Goal: Task Accomplishment & Management: Manage account settings

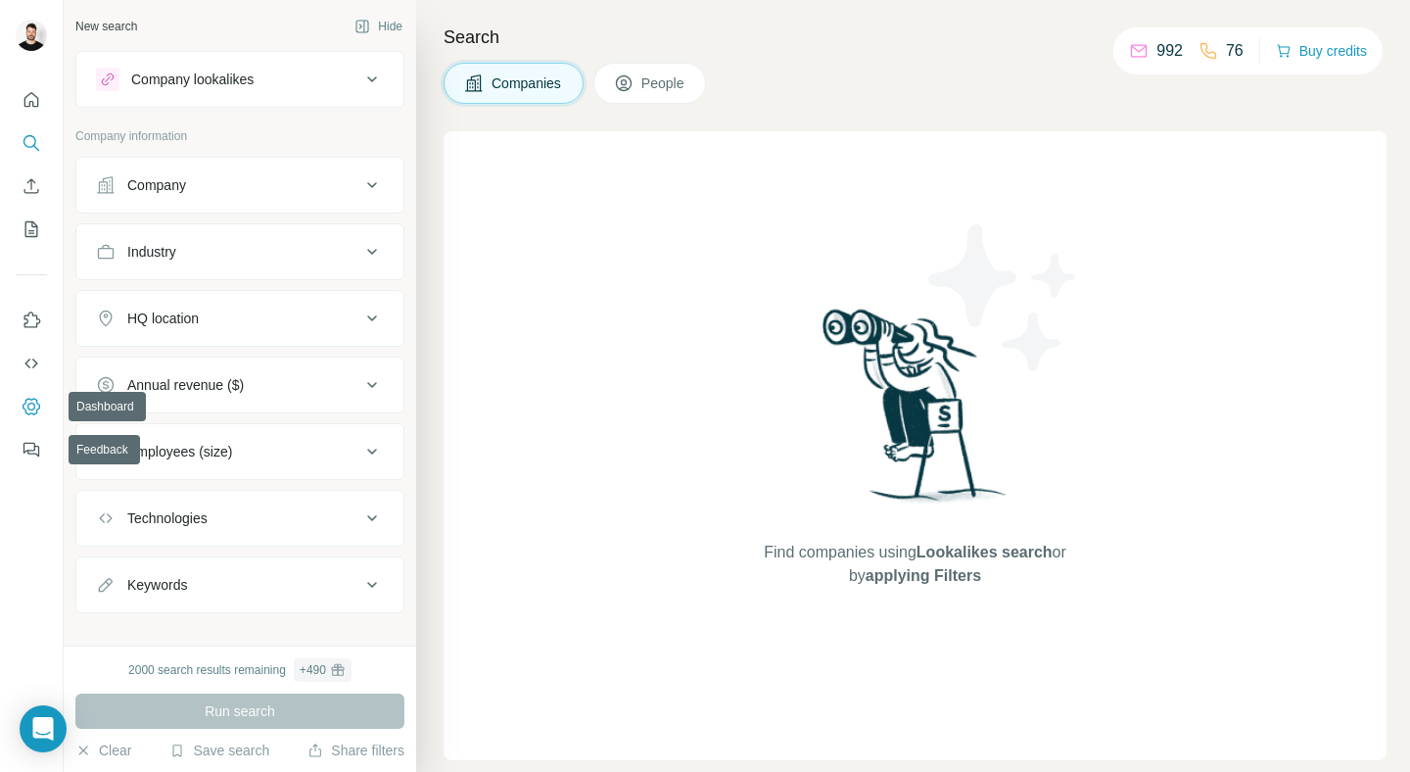
click at [25, 397] on icon "Dashboard" at bounding box center [32, 407] width 20 height 20
click at [25, 96] on icon "Quick start" at bounding box center [32, 100] width 20 height 20
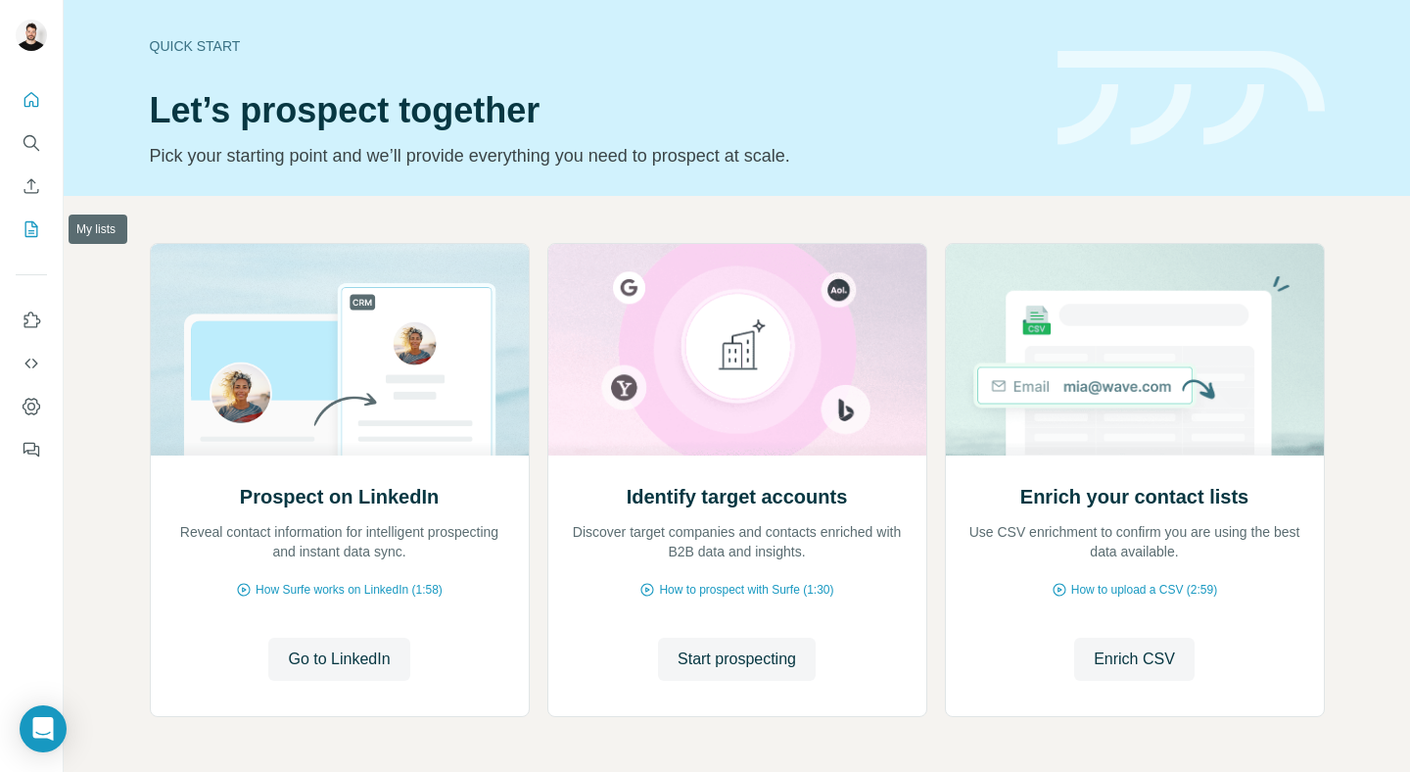
click at [38, 238] on icon "My lists" at bounding box center [32, 229] width 20 height 20
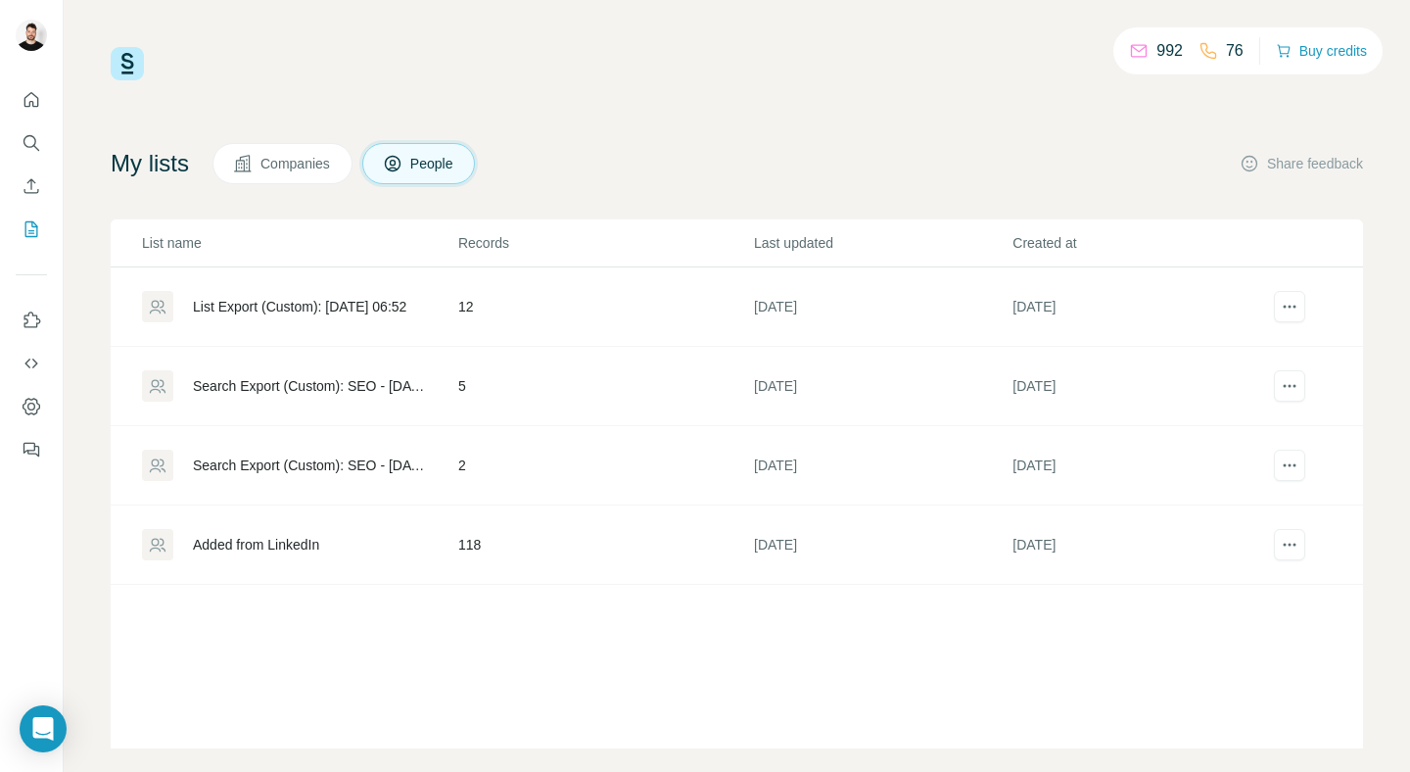
click at [596, 171] on div "My lists Companies People Share feedback" at bounding box center [737, 163] width 1252 height 41
click at [321, 165] on span "Companies" at bounding box center [295, 164] width 71 height 20
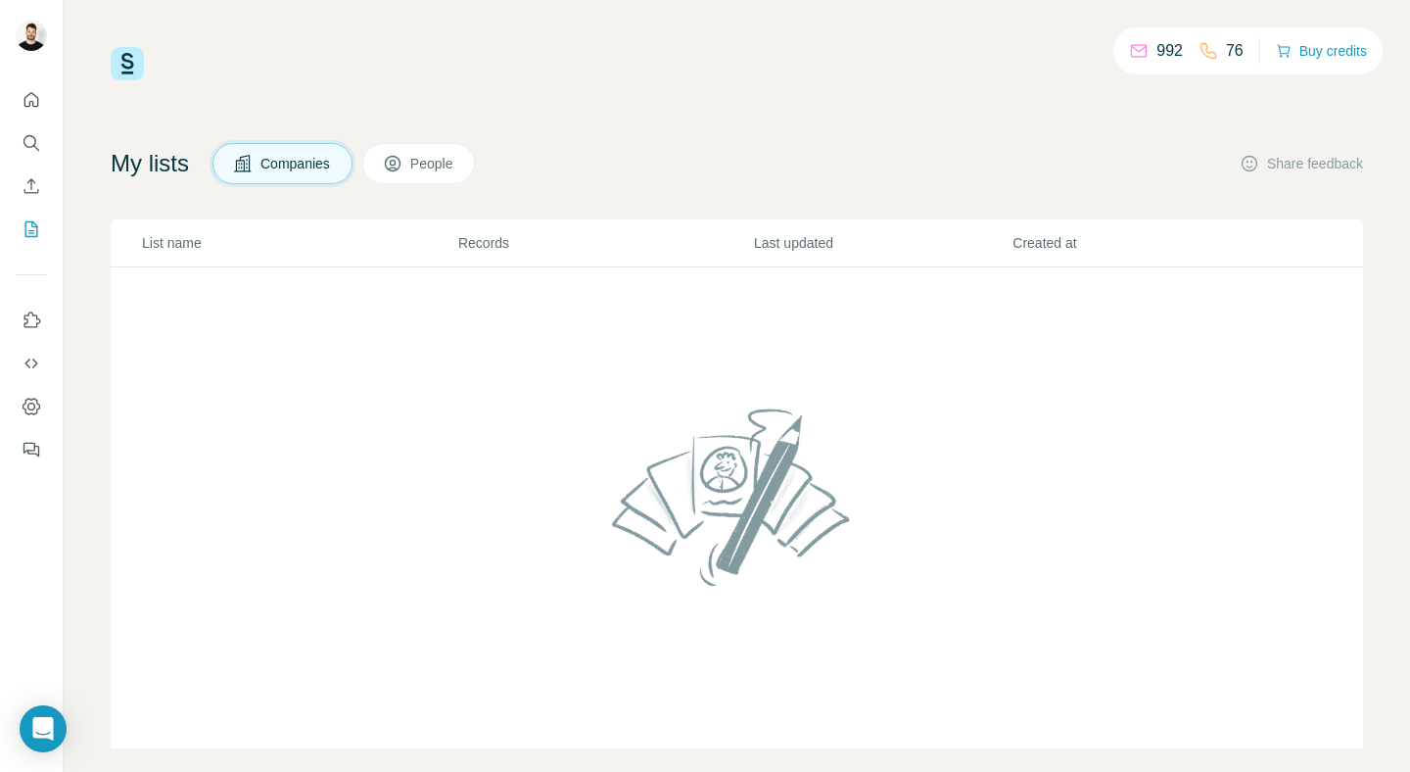
click at [436, 163] on span "People" at bounding box center [432, 164] width 45 height 20
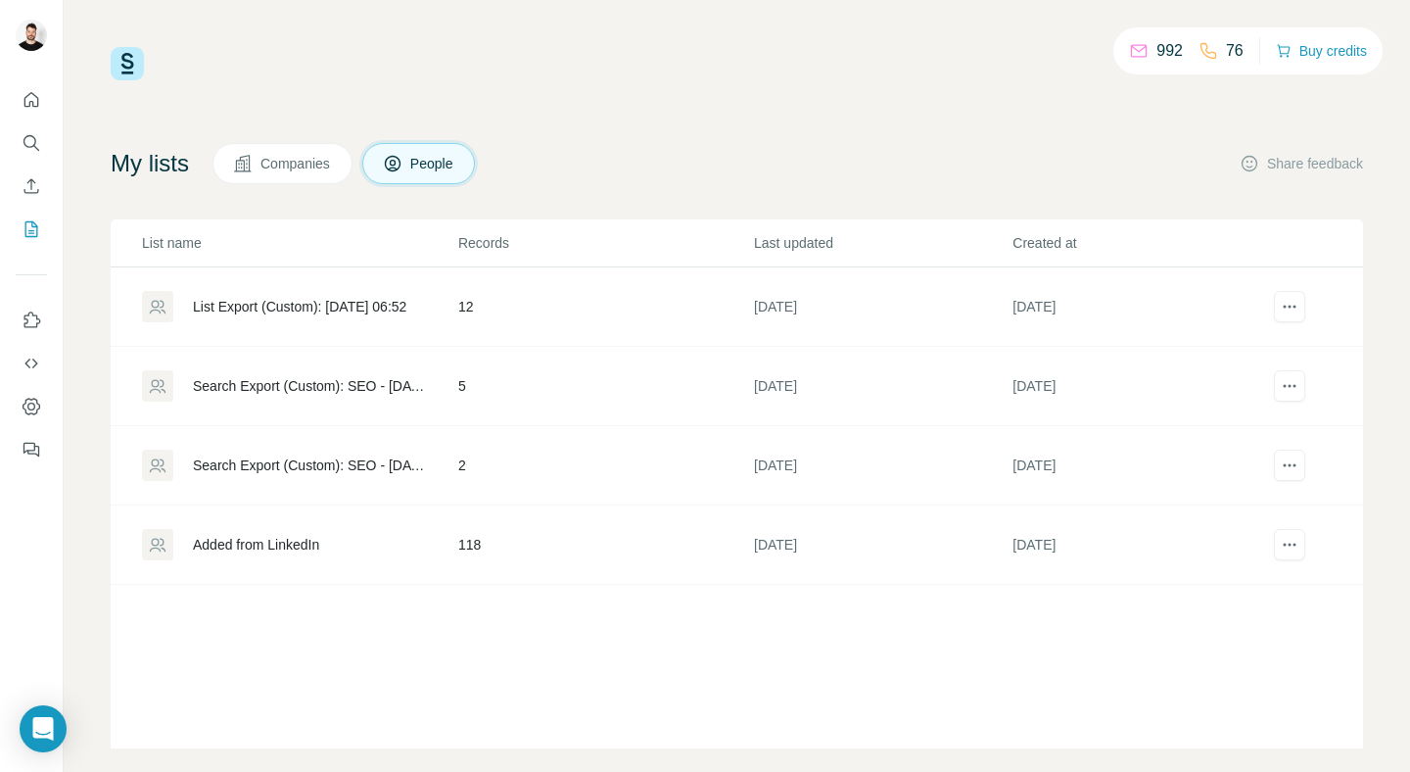
click at [695, 154] on div "My lists Companies People Share feedback" at bounding box center [737, 163] width 1252 height 41
click at [145, 154] on h4 "My lists" at bounding box center [150, 163] width 78 height 31
click at [617, 97] on div "992 76 Buy credits My lists Companies People Share feedback List name Records L…" at bounding box center [737, 397] width 1252 height 701
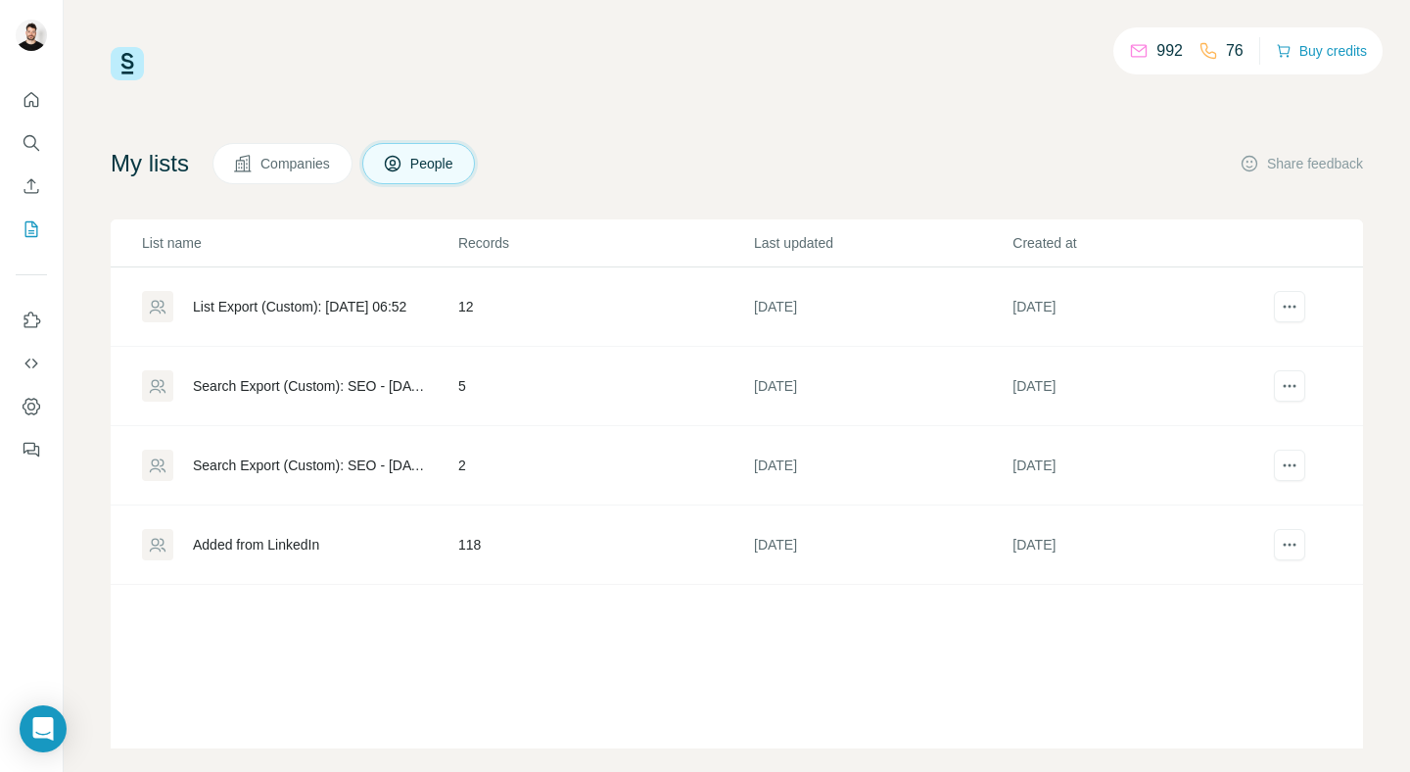
click at [652, 735] on div "List name Records Last updated Created at List Export (Custom): [DATE] 06:52 12…" at bounding box center [737, 483] width 1252 height 529
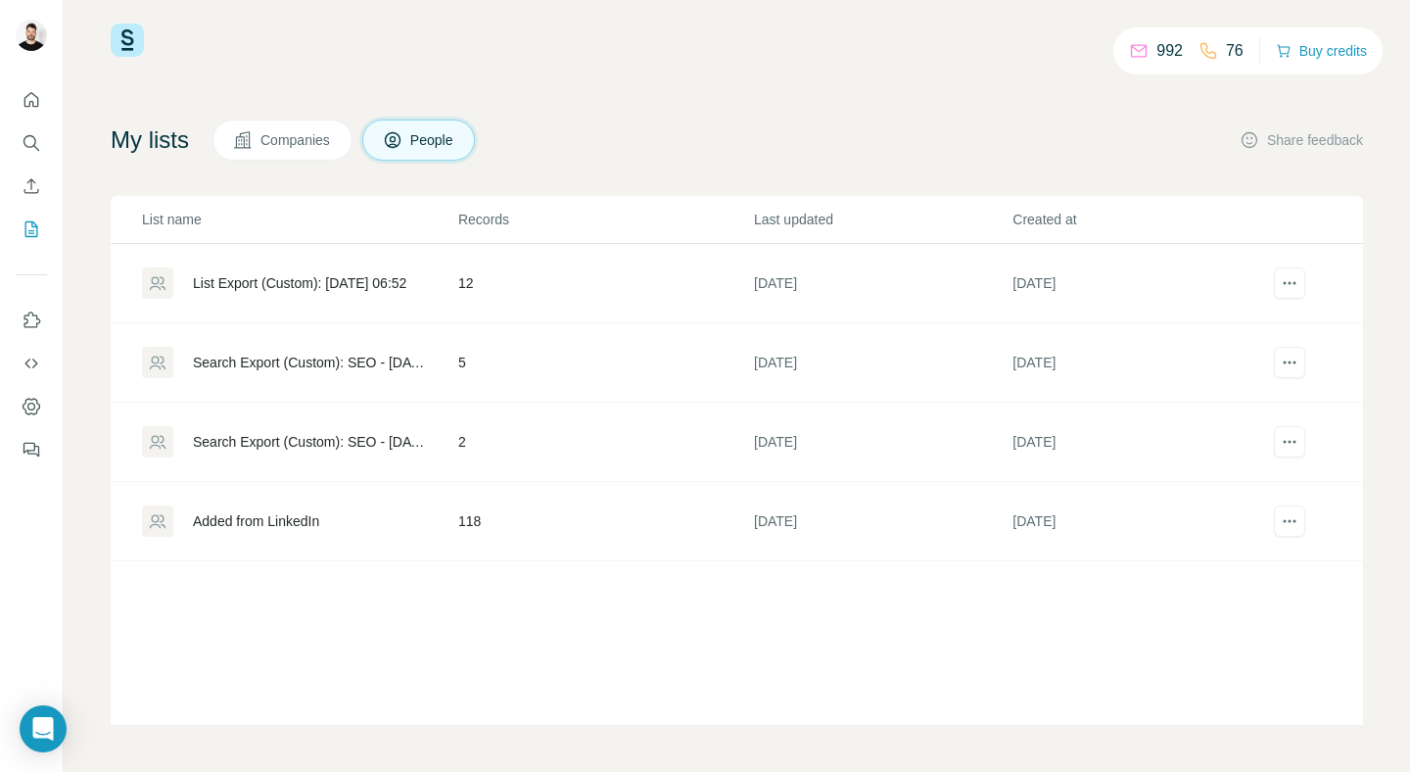
click at [491, 637] on div "List name Records Last updated Created at List Export (Custom): [DATE] 06:52 12…" at bounding box center [737, 460] width 1252 height 529
click at [304, 528] on div "Added from LinkedIn" at bounding box center [256, 521] width 126 height 20
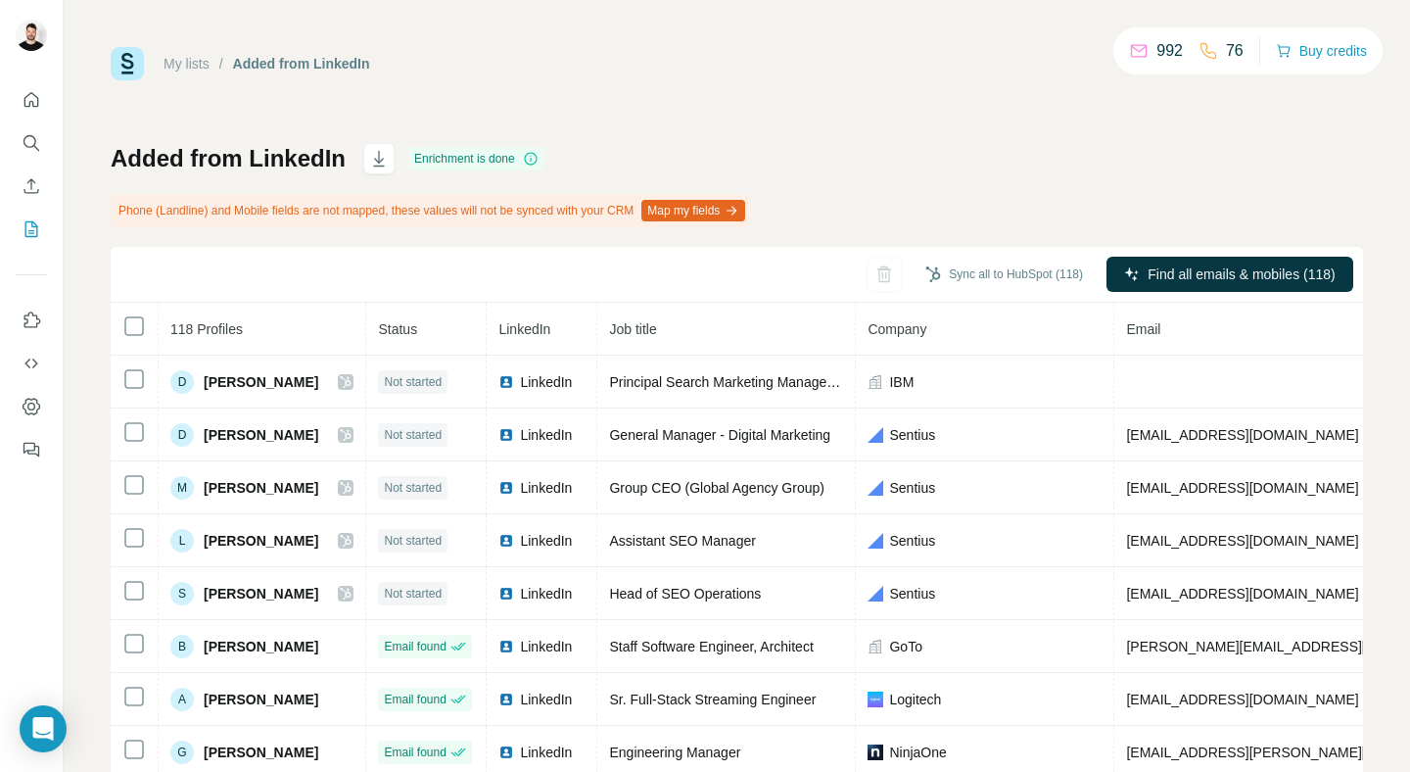
click at [808, 156] on div "Added from LinkedIn Enrichment is done Phone (Landline) and Mobile fields are n…" at bounding box center [737, 481] width 1252 height 677
click at [717, 211] on button "Map my fields" at bounding box center [693, 211] width 104 height 22
click at [180, 62] on link "My lists" at bounding box center [187, 64] width 46 height 16
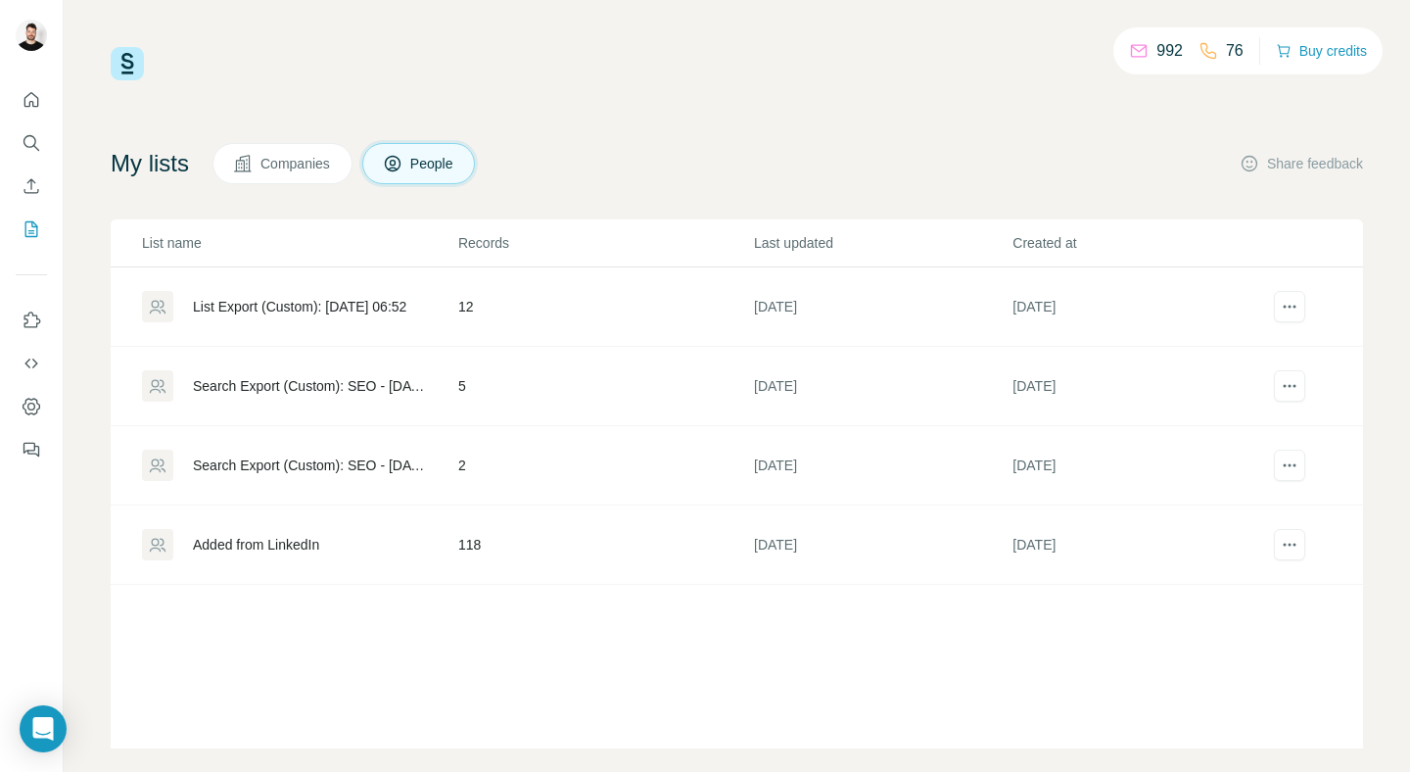
click at [823, 108] on div "992 76 Buy credits My lists Companies People Share feedback List name Records L…" at bounding box center [737, 397] width 1252 height 701
click at [277, 543] on div "Added from LinkedIn" at bounding box center [256, 545] width 126 height 20
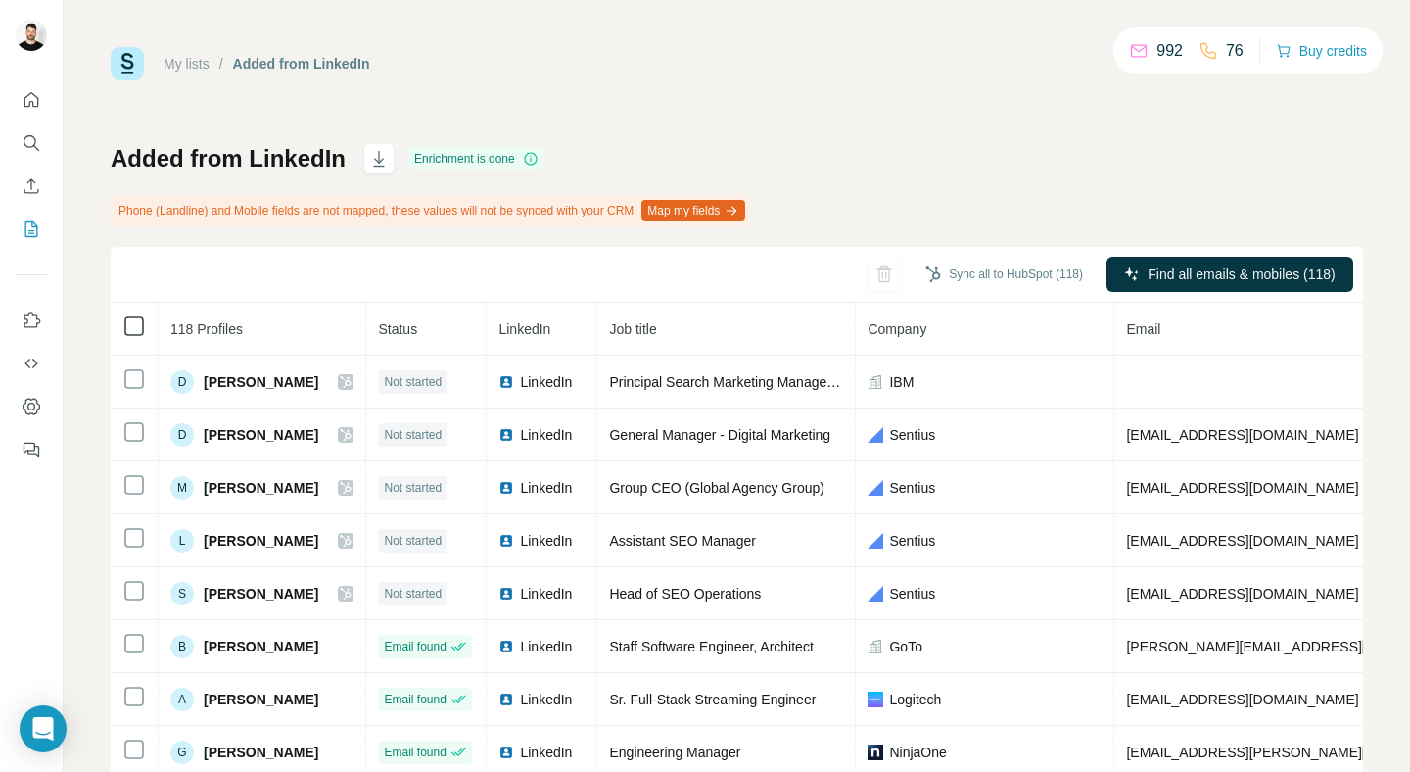
click at [143, 319] on table "118 Profiles Status LinkedIn Job title Company Email Mobile Company website Lan…" at bounding box center [1060, 594] width 1899 height 582
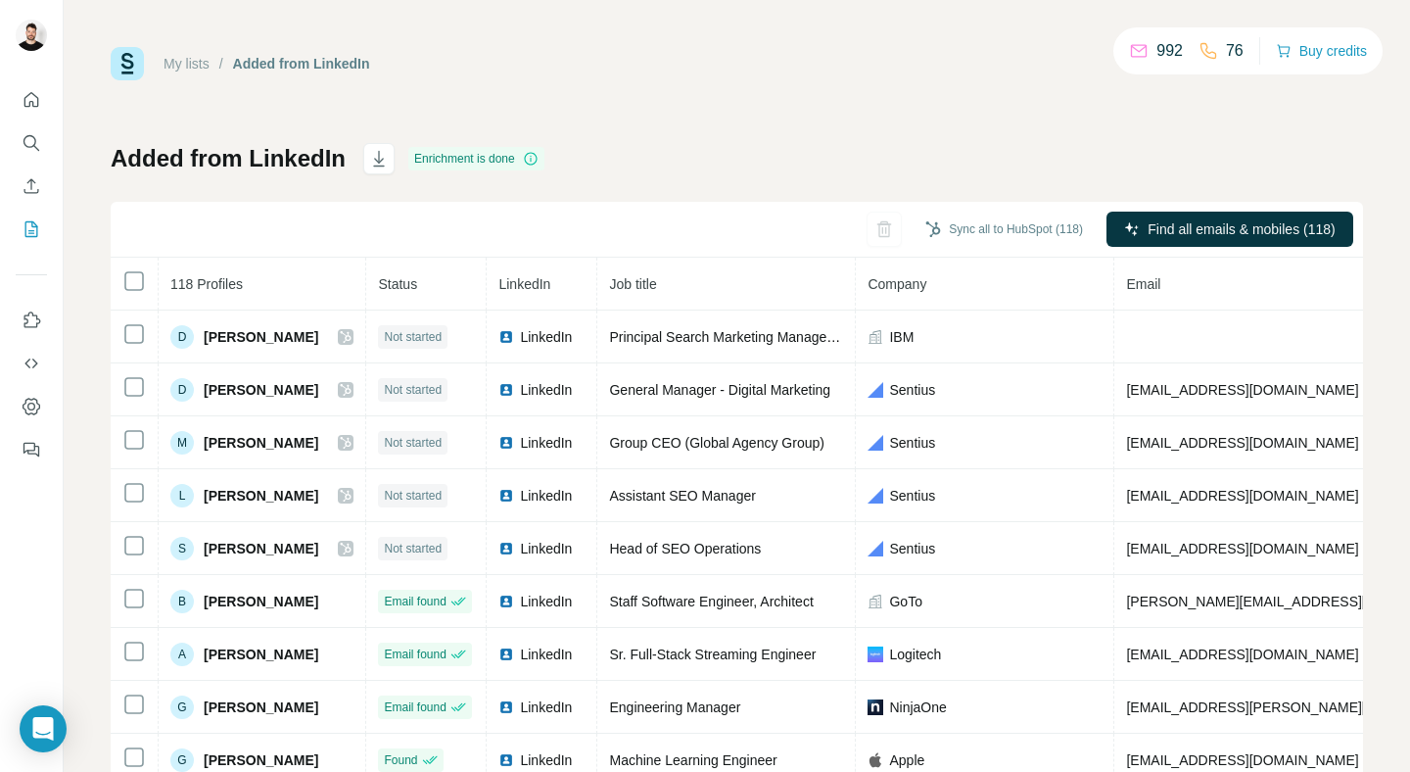
click at [135, 296] on th at bounding box center [135, 284] width 48 height 53
click at [135, 269] on icon at bounding box center [134, 281] width 24 height 24
click at [911, 70] on div "My lists / Added from LinkedIn 992 76 Buy credits" at bounding box center [737, 63] width 1252 height 33
click at [525, 117] on div "My lists / Added from LinkedIn 992 76 Buy credits Added from LinkedIn Enrichmen…" at bounding box center [737, 411] width 1252 height 728
